Goal: Contribute content: Add original content to the website for others to see

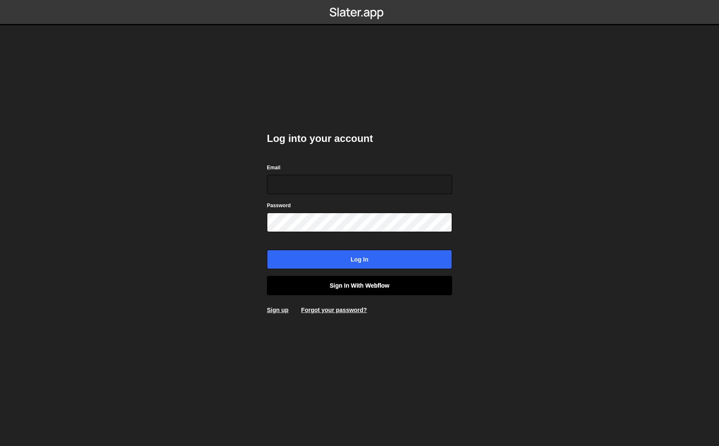
click at [345, 289] on link "Sign in with Webflow" at bounding box center [359, 285] width 185 height 19
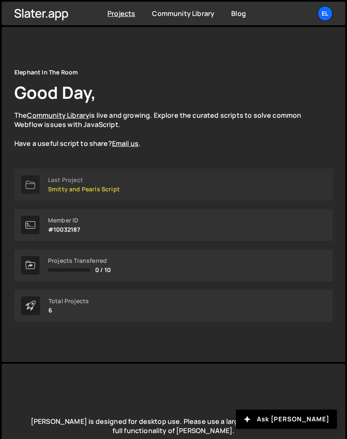
click at [101, 192] on p "Smitty and Pearls Script" at bounding box center [84, 189] width 72 height 7
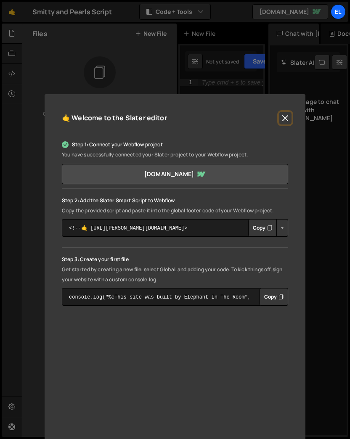
click at [282, 120] on button "Close" at bounding box center [285, 118] width 13 height 13
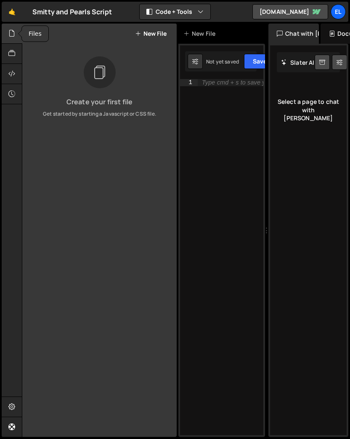
click at [11, 35] on icon at bounding box center [11, 33] width 7 height 9
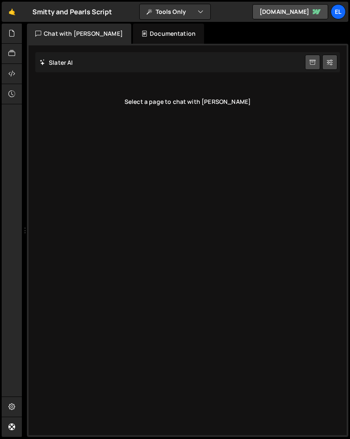
drag, startPoint x: 111, startPoint y: 81, endPoint x: 127, endPoint y: 80, distance: 16.0
click at [127, 80] on div "Files New File Create your first file Get started by starting a Javascript or C…" at bounding box center [186, 231] width 328 height 414
click at [178, 11] on button "Tools Only" at bounding box center [175, 11] width 71 height 15
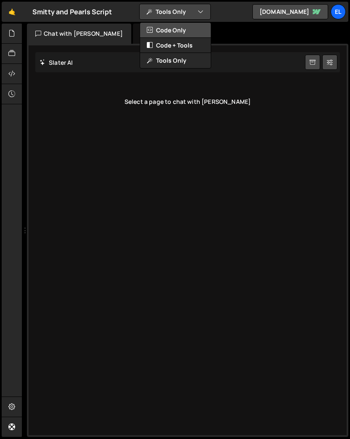
click at [177, 28] on button "Code Only" at bounding box center [175, 30] width 71 height 15
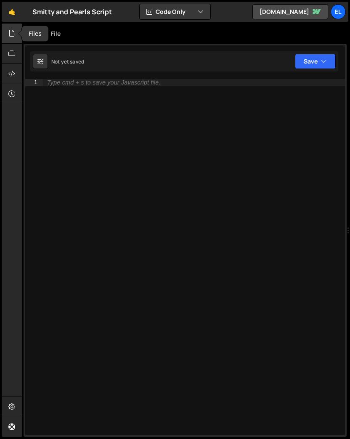
click at [9, 33] on icon at bounding box center [11, 33] width 7 height 9
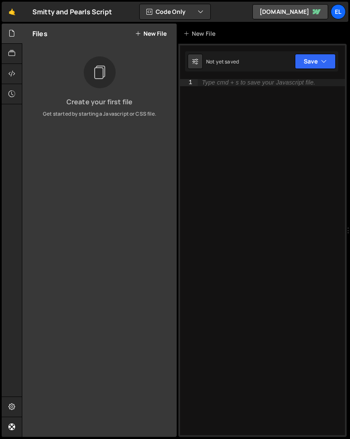
click at [155, 30] on button "New File" at bounding box center [151, 33] width 32 height 7
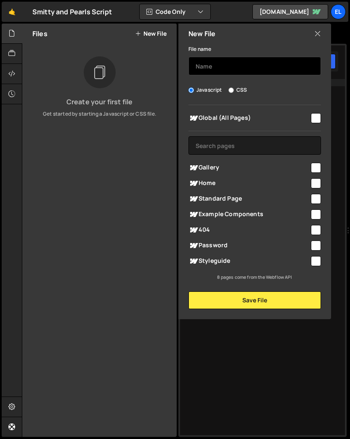
click at [231, 71] on input "text" at bounding box center [255, 66] width 133 height 19
type input "p_global"
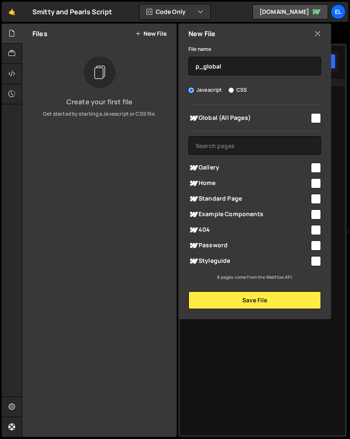
click at [316, 119] on input "checkbox" at bounding box center [316, 118] width 10 height 10
checkbox input "true"
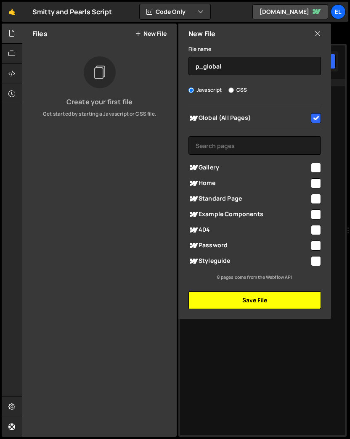
click at [268, 303] on button "Save File" at bounding box center [255, 301] width 133 height 18
checkbox input "false"
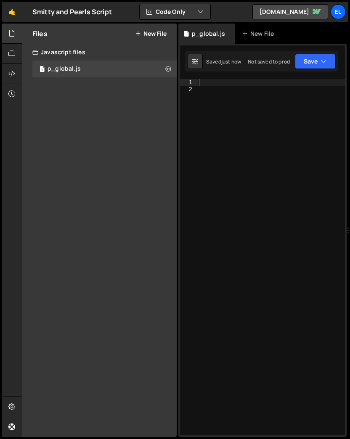
click at [149, 38] on div "Files New File" at bounding box center [99, 34] width 154 height 20
click at [154, 34] on button "New File" at bounding box center [151, 33] width 32 height 7
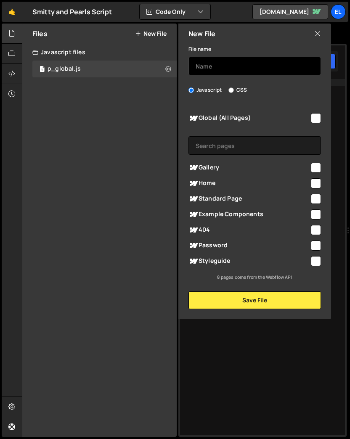
click at [207, 63] on input "text" at bounding box center [255, 66] width 133 height 19
type input "k"
type input "p_home"
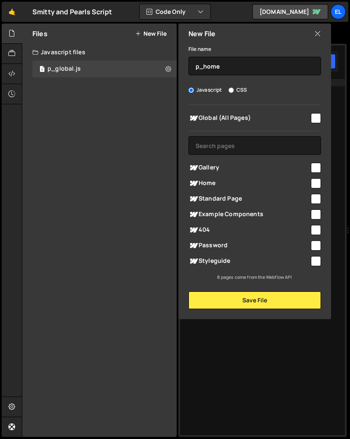
click at [319, 181] on input "checkbox" at bounding box center [316, 183] width 10 height 10
checkbox input "true"
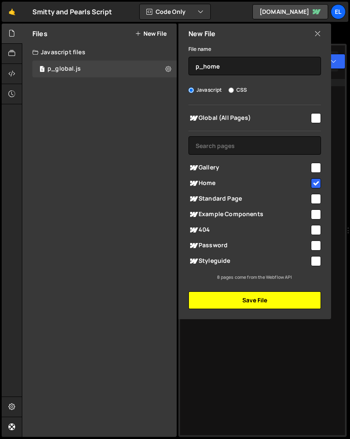
click at [277, 297] on button "Save File" at bounding box center [255, 301] width 133 height 18
checkbox input "false"
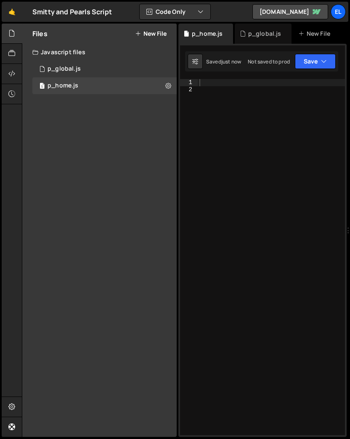
click at [151, 36] on button "New File" at bounding box center [151, 33] width 32 height 7
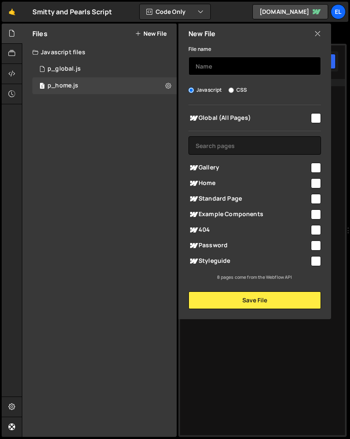
click at [222, 69] on input "text" at bounding box center [255, 66] width 133 height 19
type input "gallery"
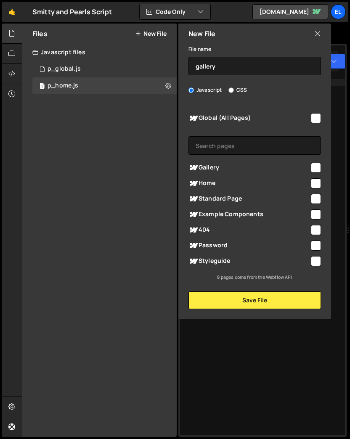
click at [321, 167] on input "checkbox" at bounding box center [316, 168] width 10 height 10
checkbox input "true"
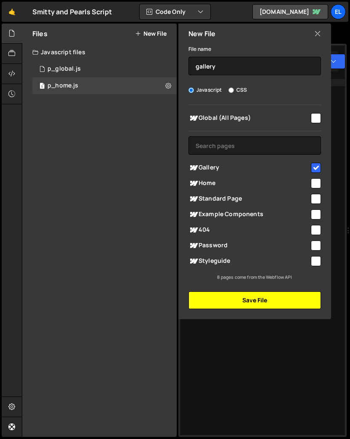
click at [277, 296] on button "Save File" at bounding box center [255, 301] width 133 height 18
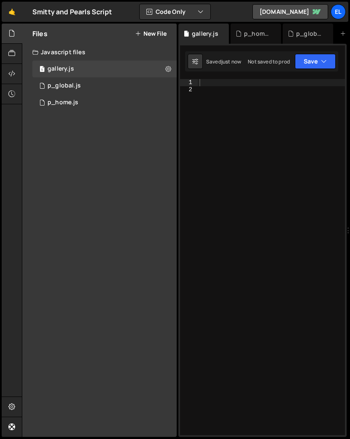
click at [148, 34] on button "New File" at bounding box center [151, 33] width 32 height 7
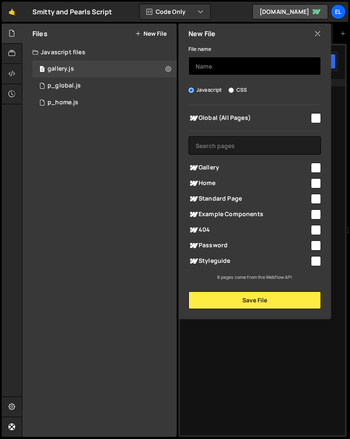
click at [205, 69] on input "text" at bounding box center [255, 66] width 133 height 19
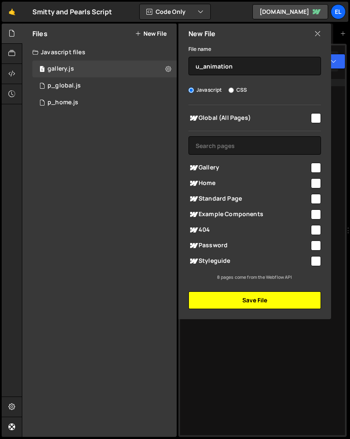
click at [244, 295] on button "Save File" at bounding box center [255, 301] width 133 height 18
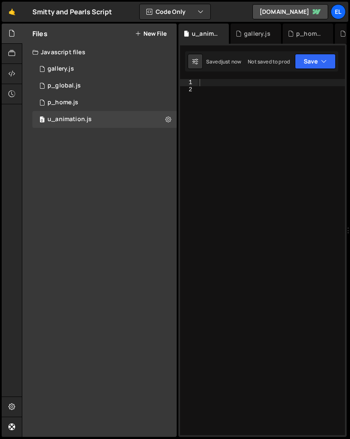
click at [153, 36] on button "New File" at bounding box center [151, 33] width 32 height 7
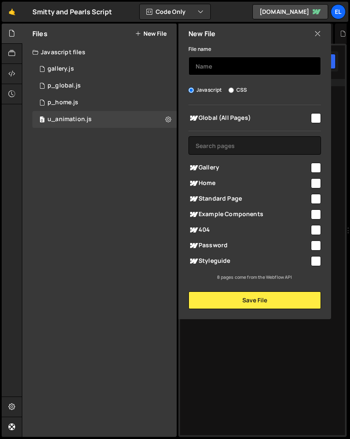
click at [245, 65] on input "text" at bounding box center [255, 66] width 133 height 19
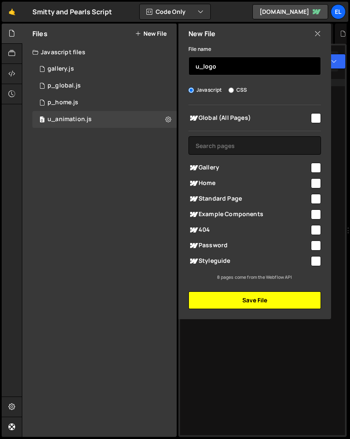
type input "u_logo"
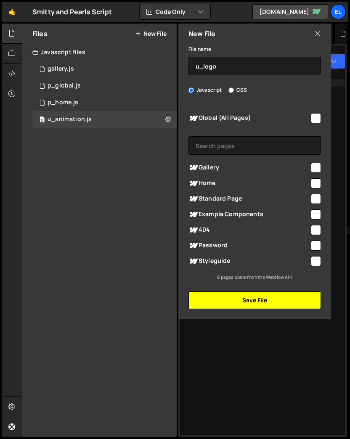
click at [264, 299] on button "Save File" at bounding box center [255, 301] width 133 height 18
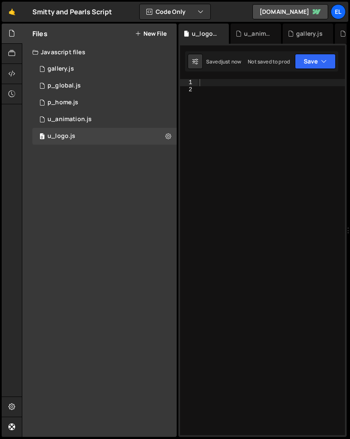
click at [147, 35] on button "New File" at bounding box center [151, 33] width 32 height 7
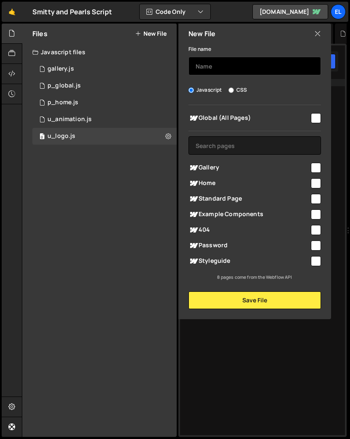
click at [208, 64] on input "text" at bounding box center [255, 66] width 133 height 19
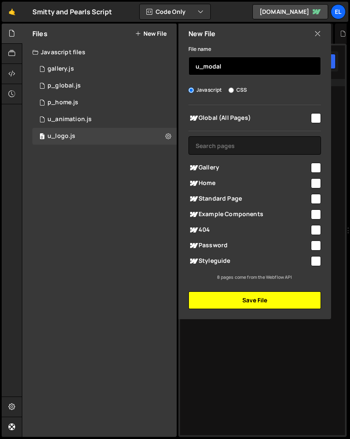
type input "u_modal"
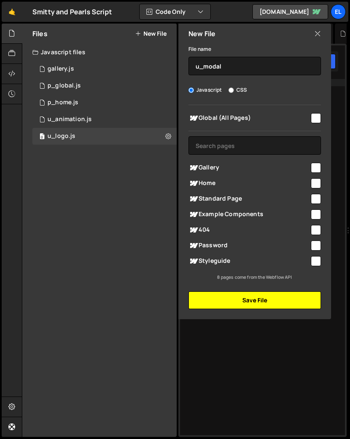
click at [261, 304] on button "Save File" at bounding box center [255, 301] width 133 height 18
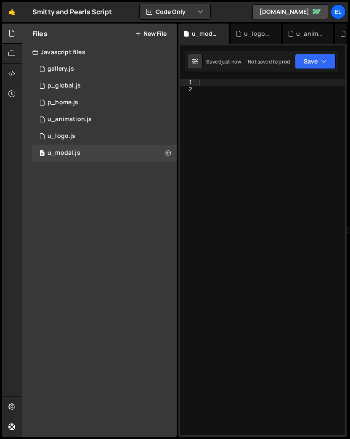
click at [152, 32] on button "New File" at bounding box center [151, 33] width 32 height 7
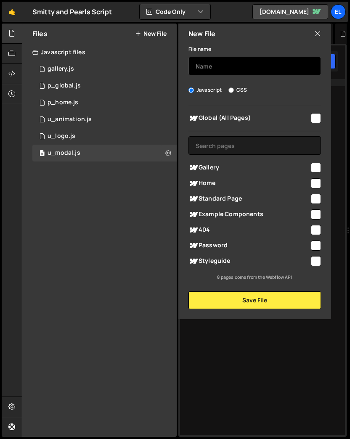
click at [228, 58] on input "text" at bounding box center [255, 66] width 133 height 19
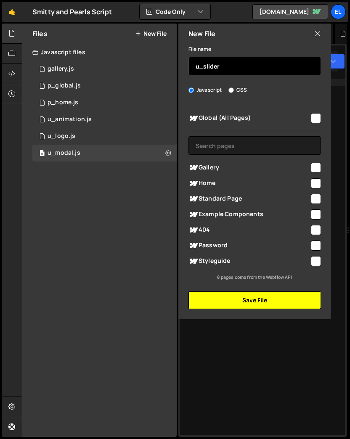
type input "u_slider"
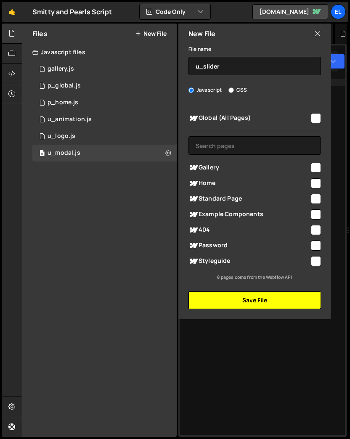
click at [291, 295] on button "Save File" at bounding box center [255, 301] width 133 height 18
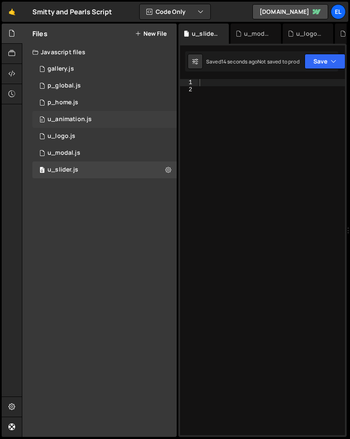
click at [95, 117] on div "0 u_animation.js 0" at bounding box center [104, 119] width 144 height 17
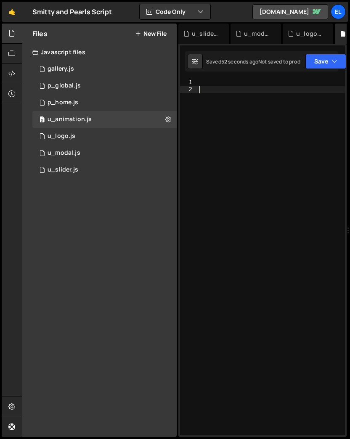
click at [213, 100] on div at bounding box center [271, 264] width 147 height 370
click at [212, 85] on div at bounding box center [271, 264] width 147 height 370
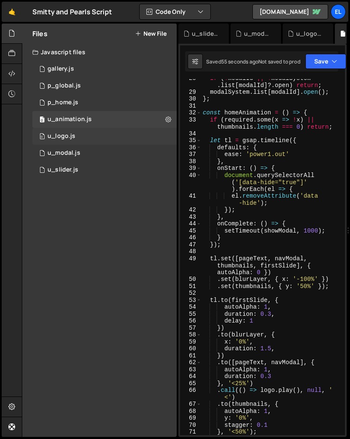
click at [102, 136] on div "0 u_logo.js 0" at bounding box center [104, 136] width 144 height 17
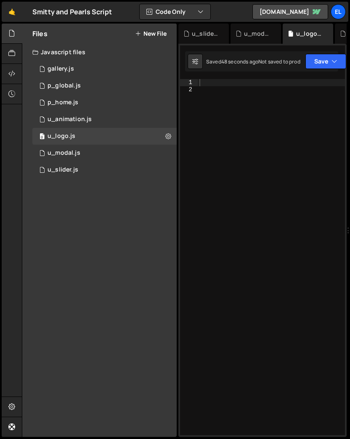
click at [236, 113] on div at bounding box center [271, 264] width 147 height 370
click at [224, 82] on div at bounding box center [271, 264] width 147 height 370
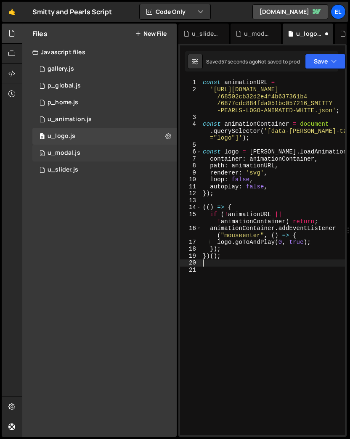
click at [65, 149] on div "u_modal.js" at bounding box center [64, 153] width 33 height 8
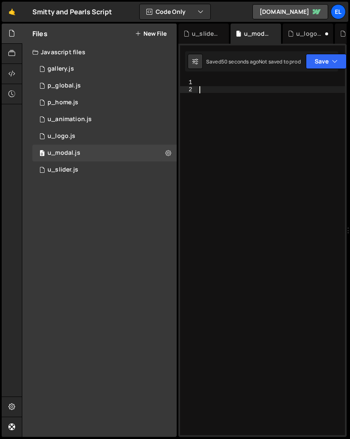
click at [281, 191] on div at bounding box center [271, 264] width 147 height 370
click at [226, 85] on div at bounding box center [271, 264] width 147 height 370
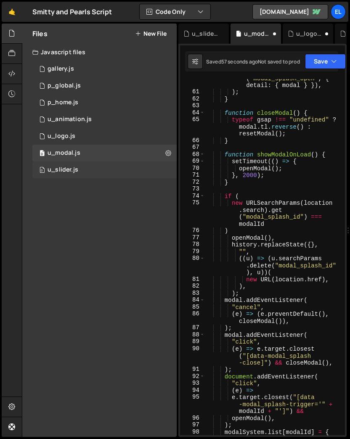
click at [85, 173] on div "0 u_slider.js 0" at bounding box center [104, 170] width 144 height 17
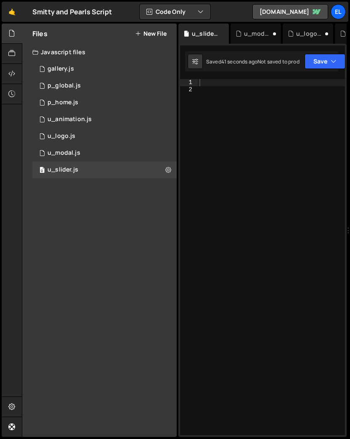
click at [248, 178] on div at bounding box center [271, 264] width 147 height 370
click at [217, 83] on div at bounding box center [271, 264] width 147 height 370
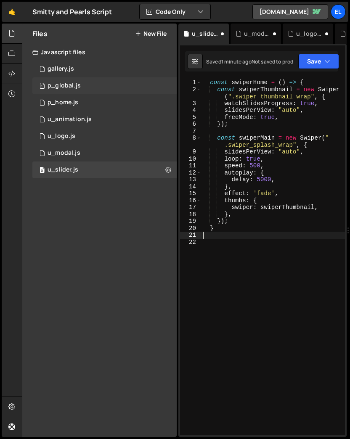
click at [56, 80] on div "1 p_global.js 0" at bounding box center [104, 85] width 144 height 17
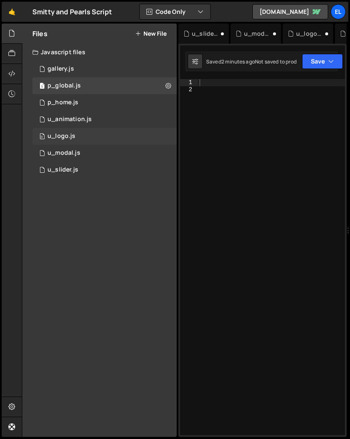
click at [70, 133] on div "u_logo.js" at bounding box center [62, 137] width 28 height 8
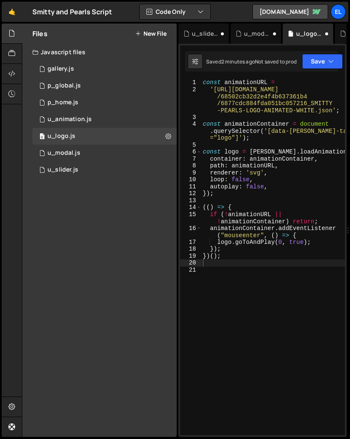
click at [214, 144] on div "const animationURL = '[URL][DOMAIN_NAME] /68502cb32d2e4f4b637361b4 /6877cdc884f…" at bounding box center [273, 264] width 144 height 370
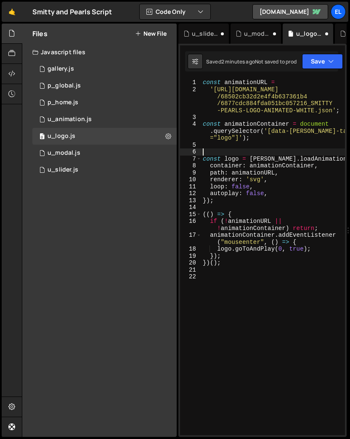
paste textarea "})();"
type textarea "})();"
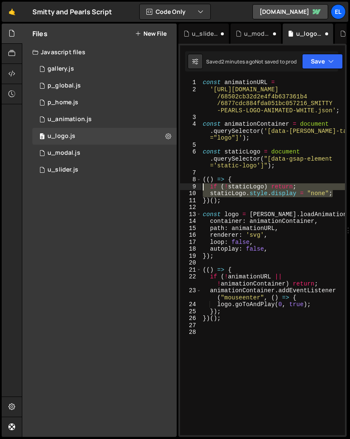
drag, startPoint x: 338, startPoint y: 193, endPoint x: 192, endPoint y: 186, distance: 146.2
click at [192, 186] on div "1 2 3 4 5 6 7 8 9 10 11 12 13 14 15 16 17 18 19 20 21 22 23 24 25 26 27 28 cons…" at bounding box center [262, 257] width 165 height 356
type textarea "if (!staticLogo) return; staticLogo.style.display = "none";"
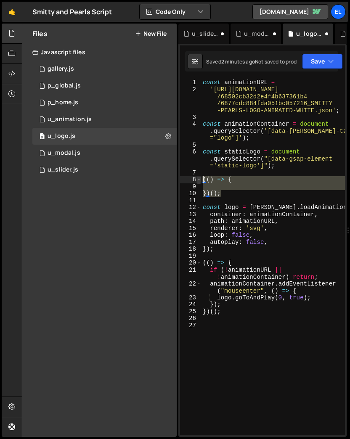
drag, startPoint x: 231, startPoint y: 194, endPoint x: 196, endPoint y: 179, distance: 37.9
click at [196, 179] on div "1 2 3 4 5 6 7 8 9 10 11 12 13 14 15 16 17 18 19 20 21 22 23 24 25 26 27 const a…" at bounding box center [262, 257] width 165 height 356
type textarea "(() => {"
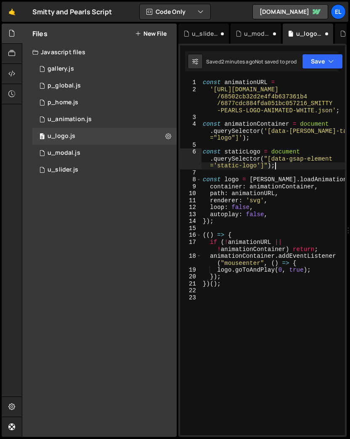
click at [240, 233] on div "const animationURL = '[URL][DOMAIN_NAME] /68502cb32d2e4f4b637361b4 /6877cdc884f…" at bounding box center [273, 264] width 144 height 370
type textarea "(() => {"
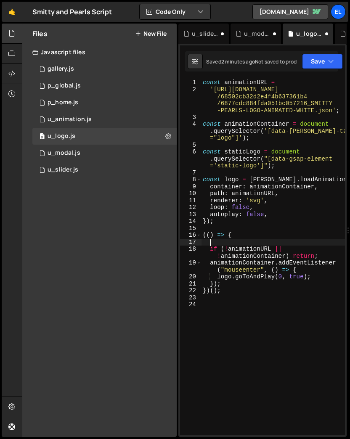
paste textarea "staticLogo.style.display = "none";"
type textarea "staticLogo.style.display = "none";"
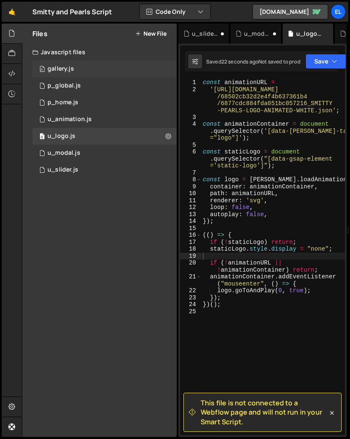
click at [80, 74] on div "0 gallery.js 0" at bounding box center [104, 69] width 144 height 17
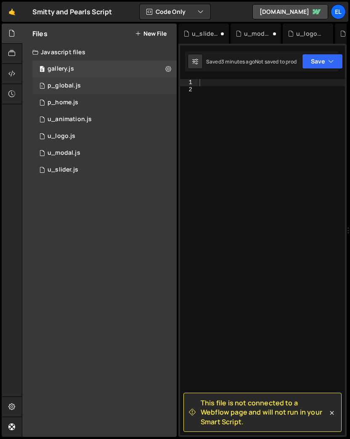
click at [86, 83] on div "1 p_global.js 0" at bounding box center [104, 85] width 144 height 17
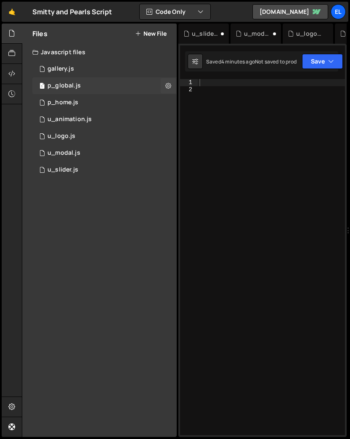
click at [86, 83] on div "1 p_global.js 0" at bounding box center [104, 85] width 144 height 17
click at [86, 96] on div "1 p_home.js 0" at bounding box center [104, 102] width 144 height 17
click at [88, 88] on div "1 p_global.js 0" at bounding box center [104, 85] width 144 height 17
click at [89, 98] on div "1 p_home.js 0" at bounding box center [104, 102] width 144 height 17
click at [91, 117] on div "0 u_animation.js 0" at bounding box center [104, 119] width 144 height 17
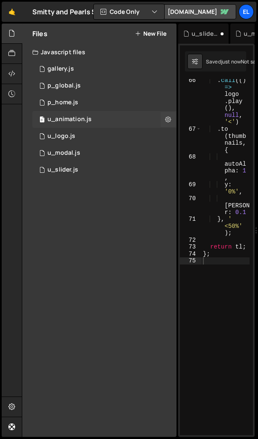
scroll to position [506, 0]
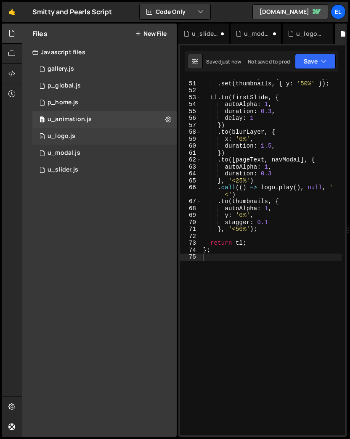
click at [92, 133] on div "0 u_logo.js 0" at bounding box center [104, 136] width 144 height 17
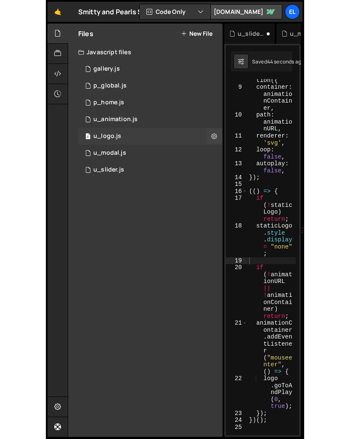
scroll to position [61, 0]
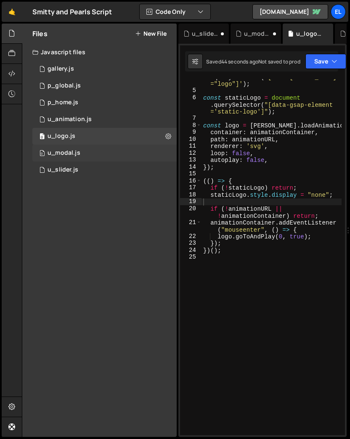
click at [90, 151] on div "0 u_modal.js 0" at bounding box center [104, 153] width 144 height 17
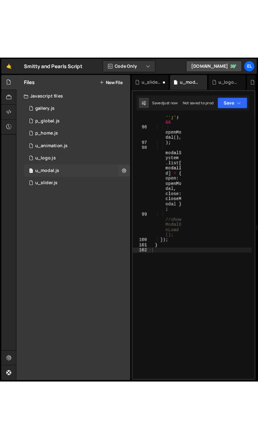
scroll to position [832, 0]
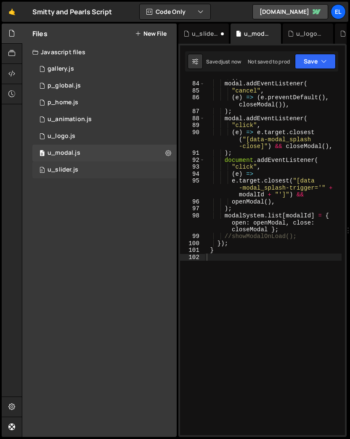
click at [91, 164] on div "0 u_slider.js 0" at bounding box center [104, 170] width 144 height 17
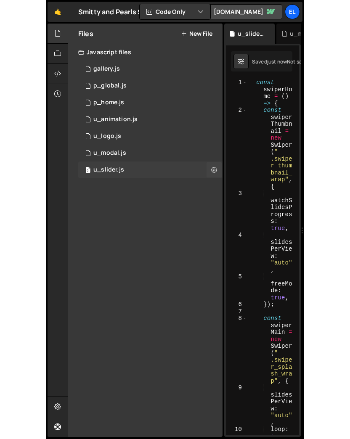
scroll to position [349, 0]
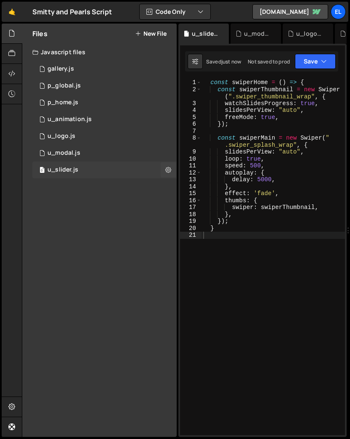
click at [90, 171] on div "0 u_slider.js 0" at bounding box center [104, 170] width 144 height 17
click at [92, 155] on div "0 u_modal.js 0" at bounding box center [104, 153] width 144 height 17
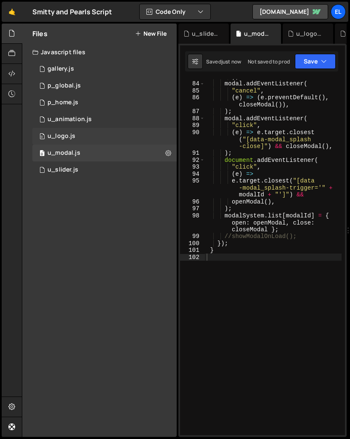
click at [93, 139] on div "0 u_logo.js 0" at bounding box center [104, 136] width 144 height 17
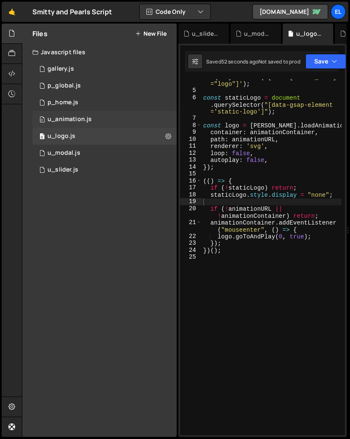
click at [96, 117] on div "0 u_animation.js 0" at bounding box center [104, 119] width 144 height 17
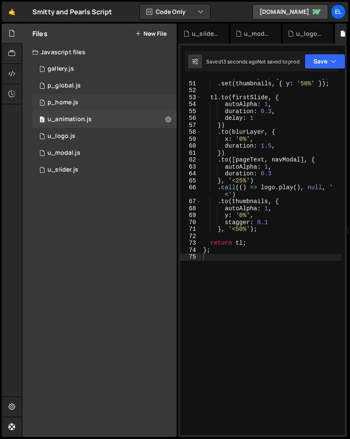
click at [97, 99] on div "1 p_home.js 0" at bounding box center [104, 102] width 144 height 17
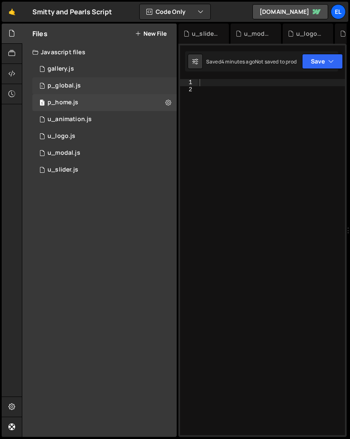
click at [98, 80] on div "1 p_global.js 0" at bounding box center [104, 85] width 144 height 17
click at [13, 35] on icon at bounding box center [11, 33] width 7 height 9
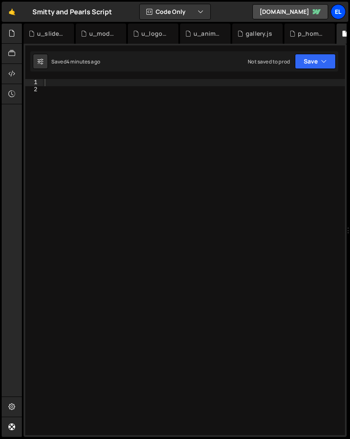
click at [342, 8] on div "El" at bounding box center [338, 11] width 15 height 15
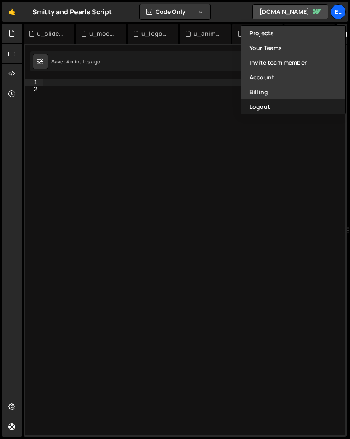
click at [292, 106] on button "Logout" at bounding box center [293, 106] width 104 height 15
